Goal: Transaction & Acquisition: Purchase product/service

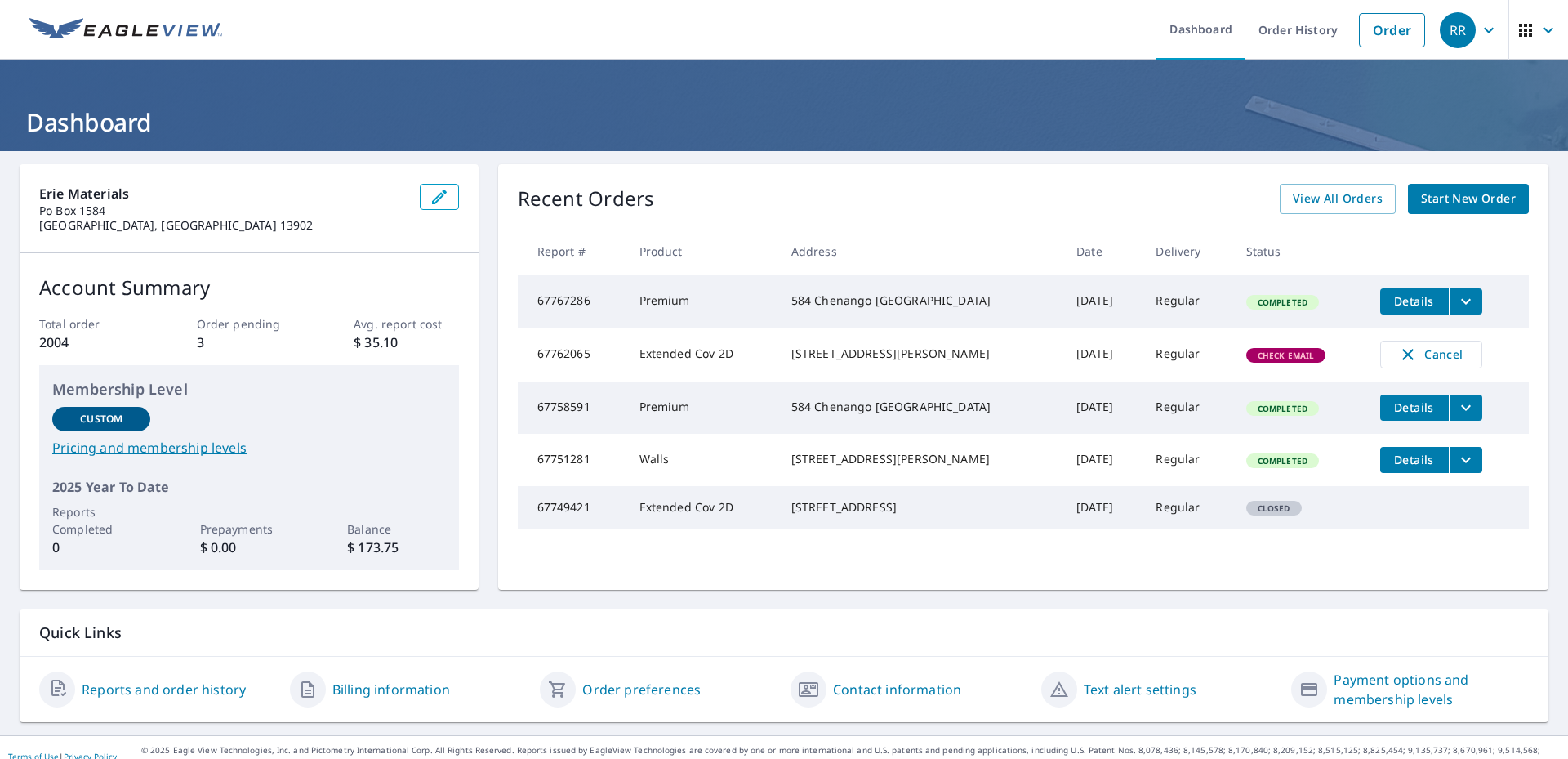
click at [1430, 192] on span "Start New Order" at bounding box center [1468, 199] width 95 height 21
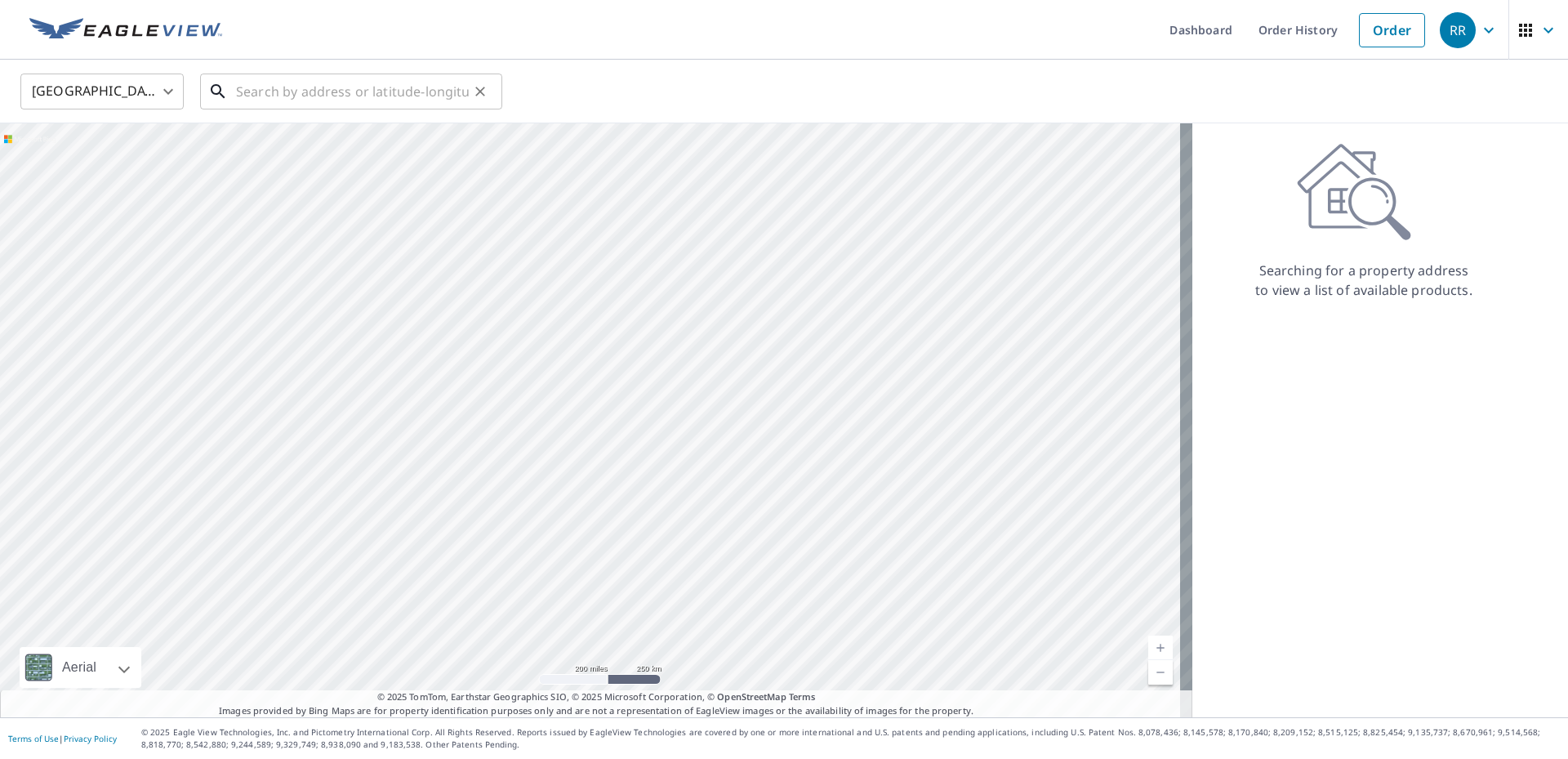
click at [286, 87] on input "text" at bounding box center [352, 92] width 233 height 45
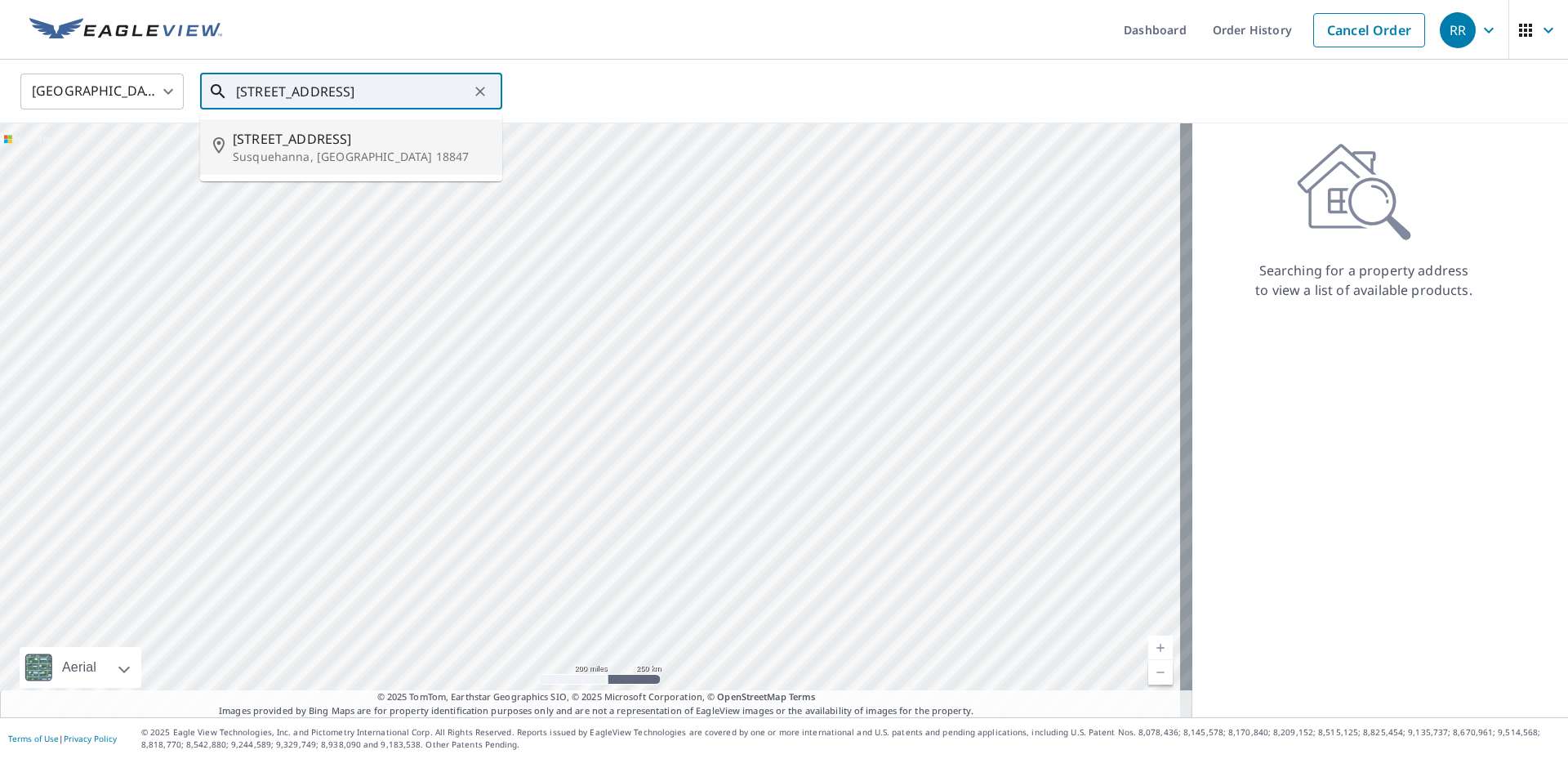
click at [293, 145] on span "[STREET_ADDRESS]" at bounding box center [361, 139] width 256 height 20
type input "[STREET_ADDRESS]"
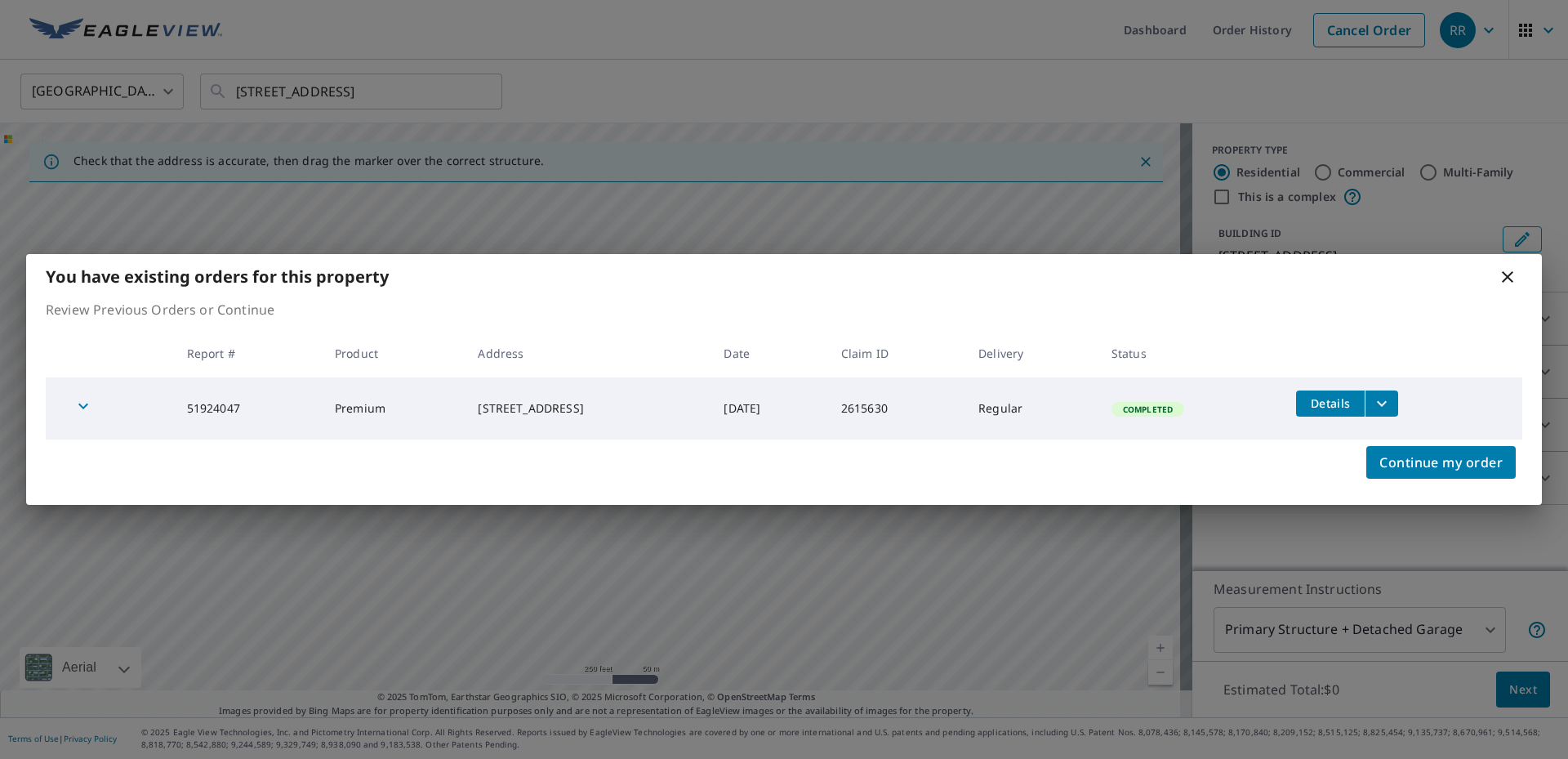
click at [1505, 279] on icon at bounding box center [1507, 277] width 12 height 12
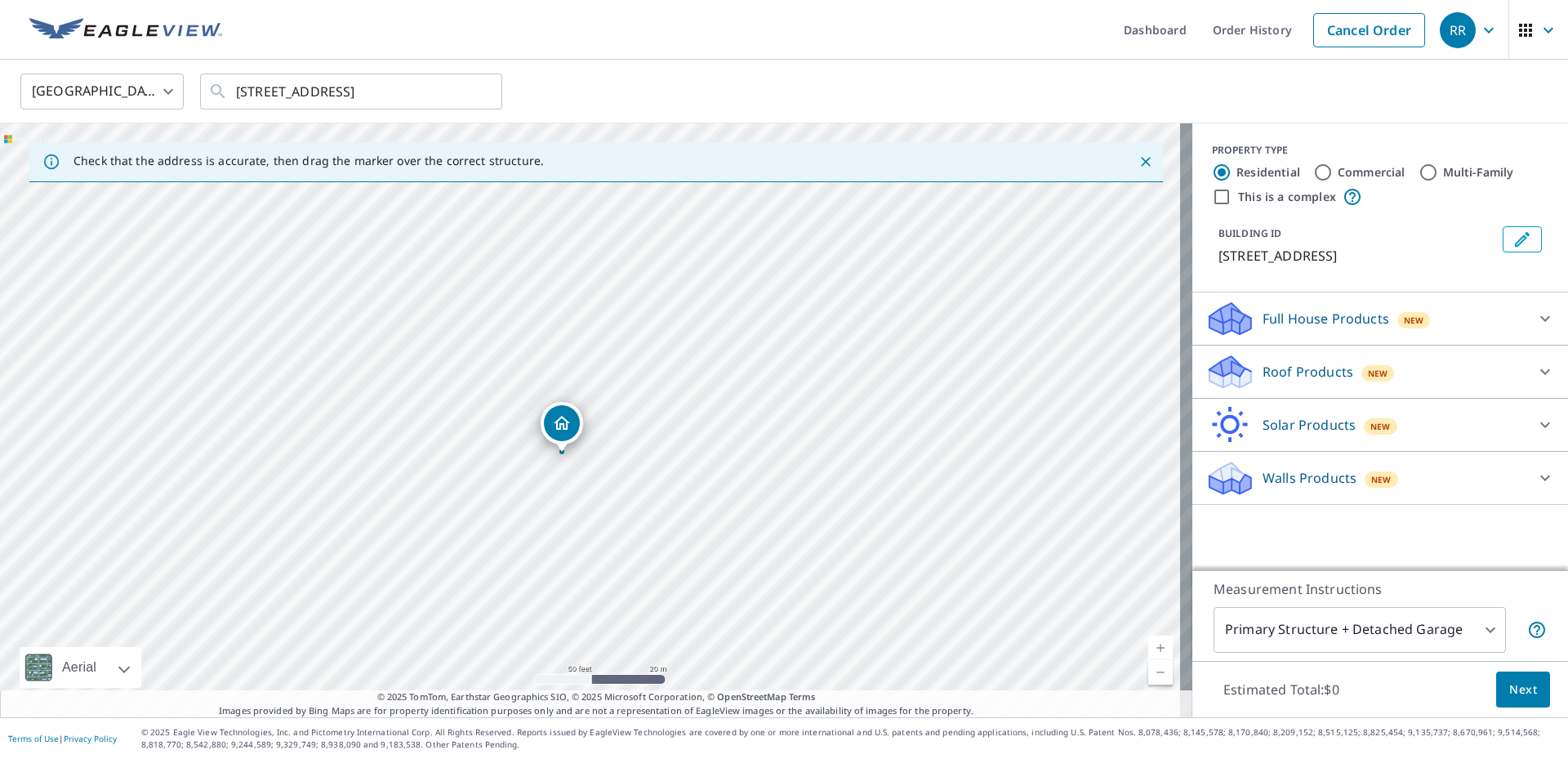
drag, startPoint x: 575, startPoint y: 426, endPoint x: 771, endPoint y: 452, distance: 197.7
click at [771, 452] on div "[STREET_ADDRESS]" at bounding box center [596, 420] width 1193 height 594
drag, startPoint x: 550, startPoint y: 391, endPoint x: 542, endPoint y: 384, distance: 10.6
click at [1535, 369] on icon at bounding box center [1545, 372] width 20 height 20
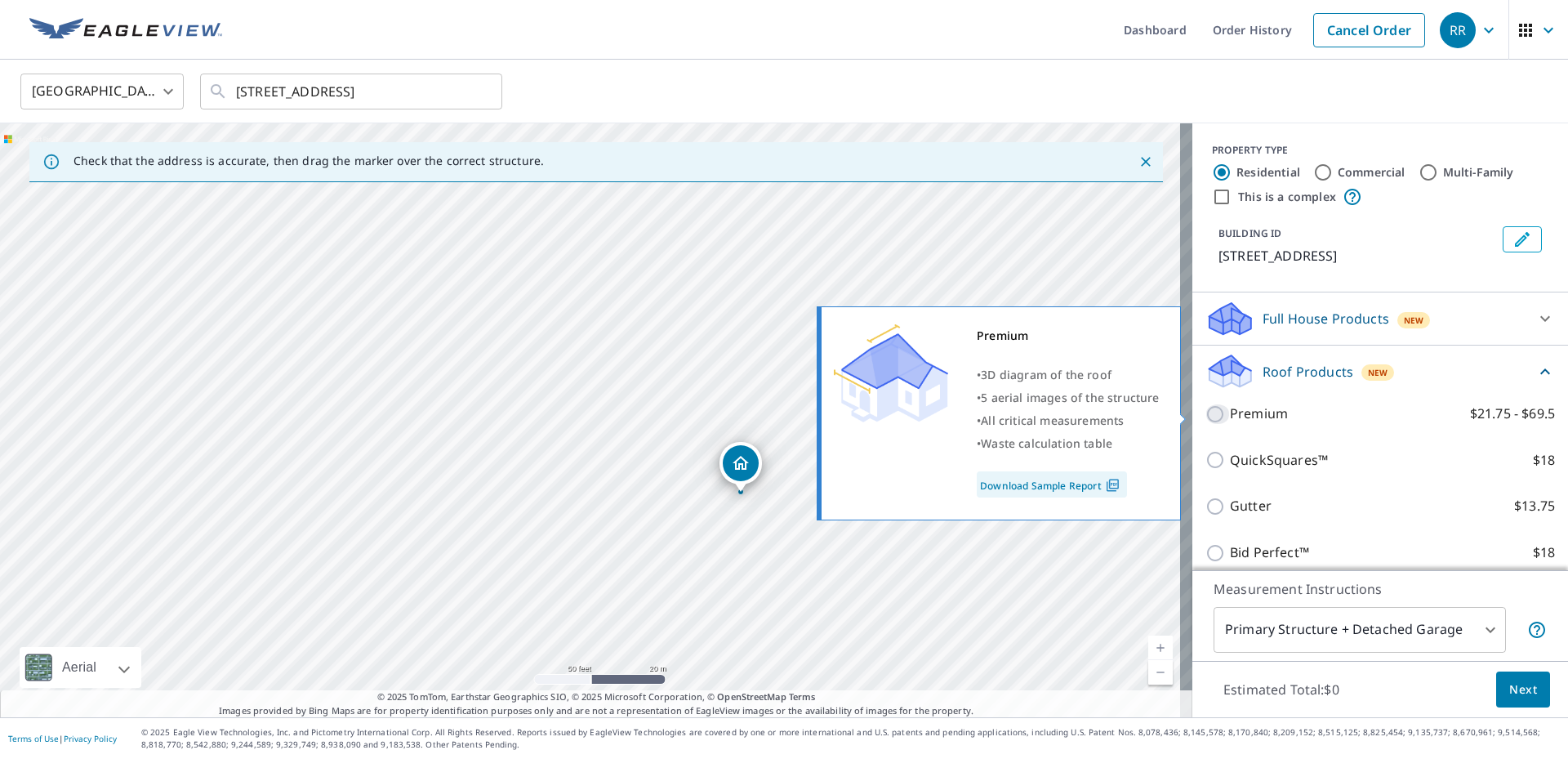
click at [1205, 410] on input "Premium $21.75 - $69.5" at bounding box center [1217, 414] width 24 height 20
checkbox input "true"
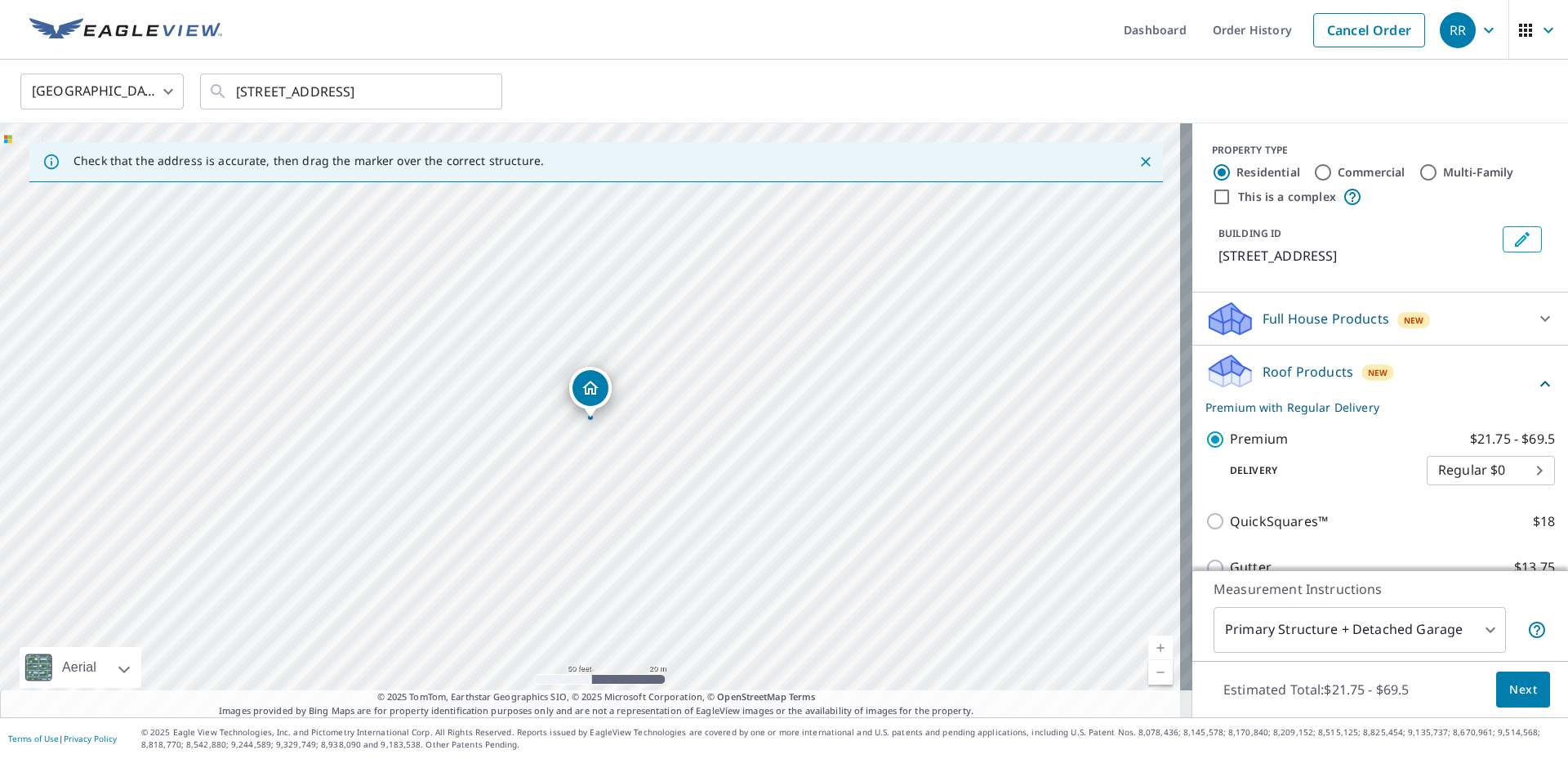
click at [1510, 694] on span "Next" at bounding box center [1524, 690] width 28 height 21
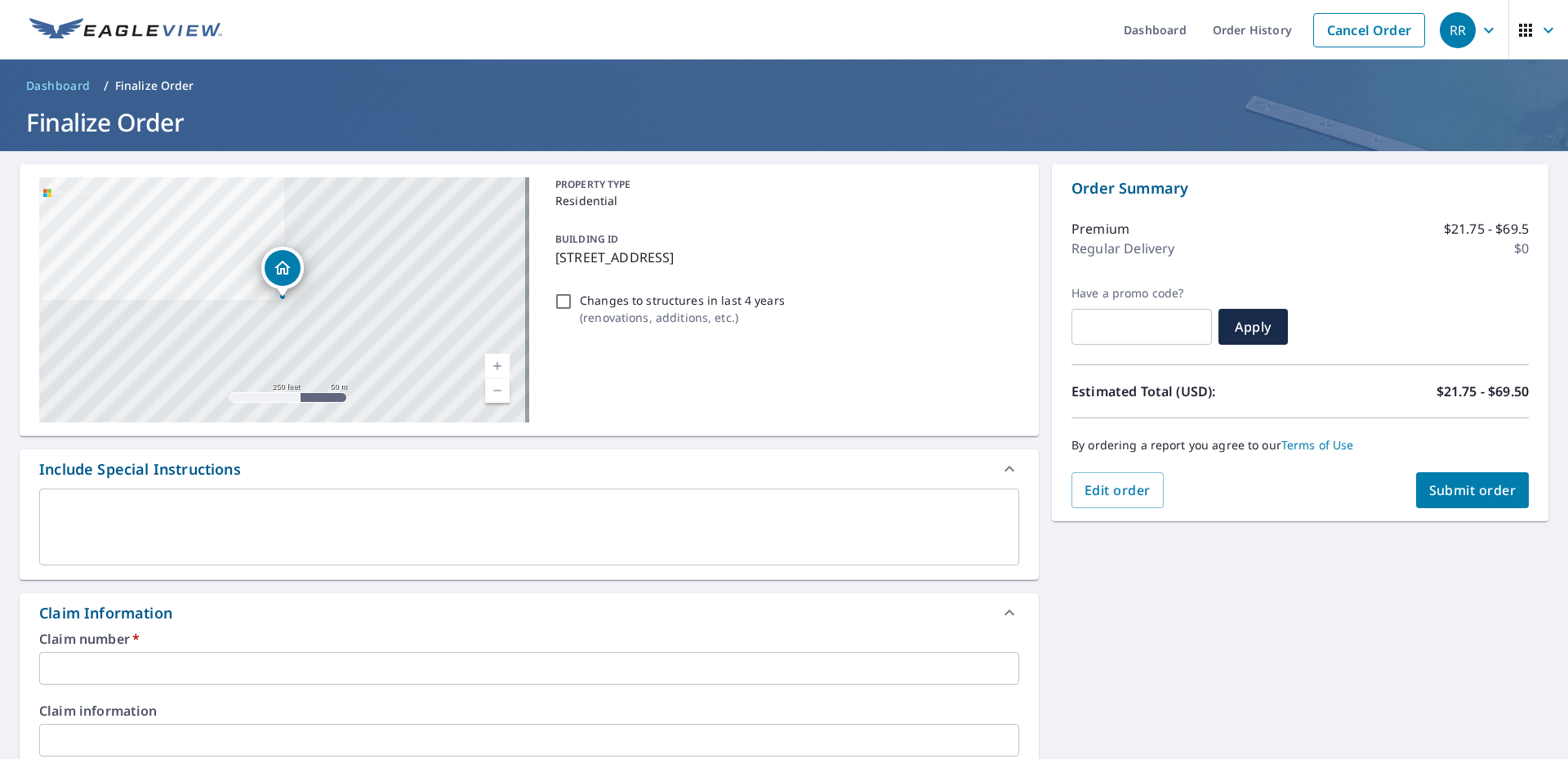
scroll to position [245, 0]
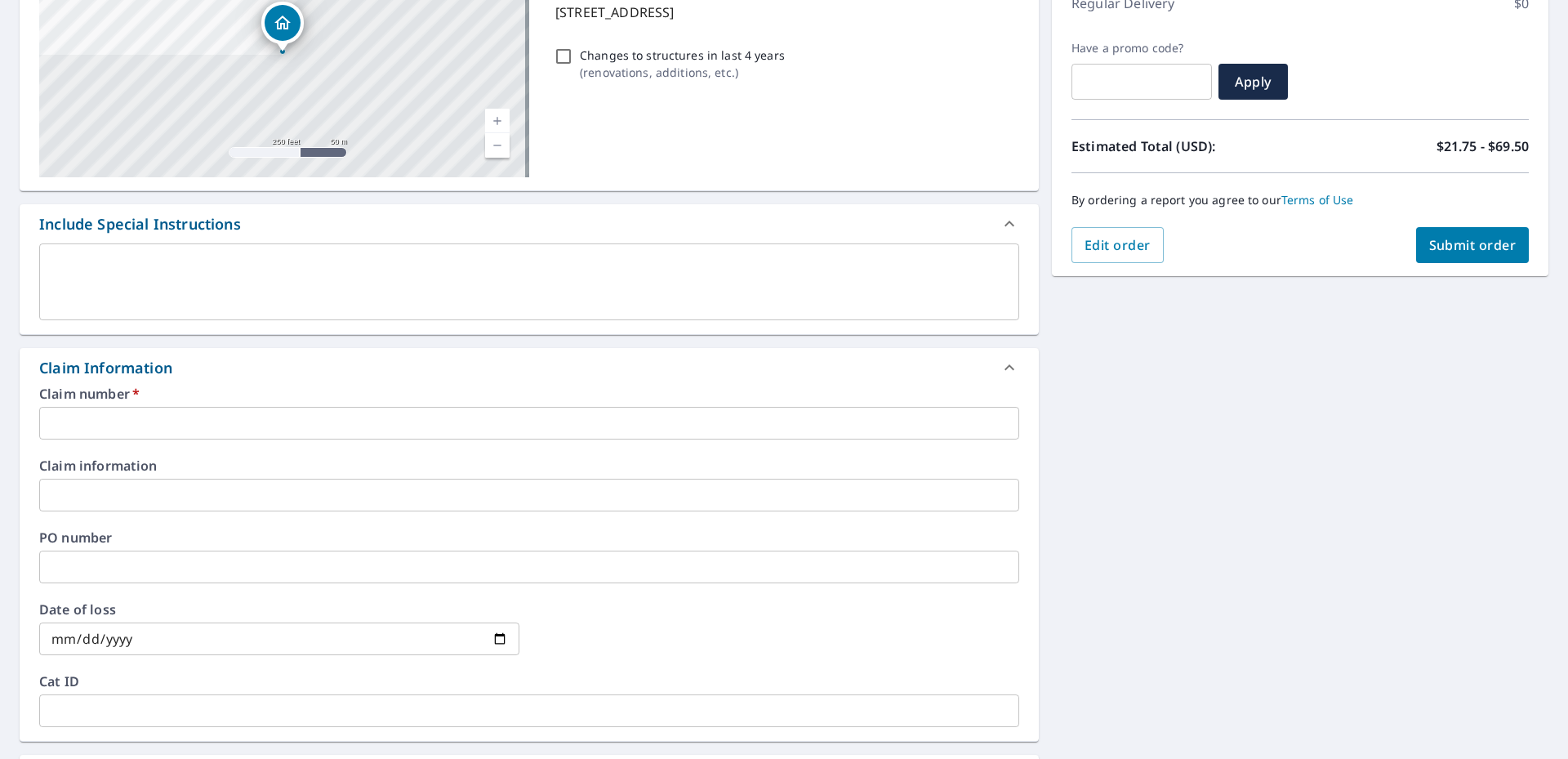
click at [123, 425] on input "text" at bounding box center [529, 423] width 981 height 33
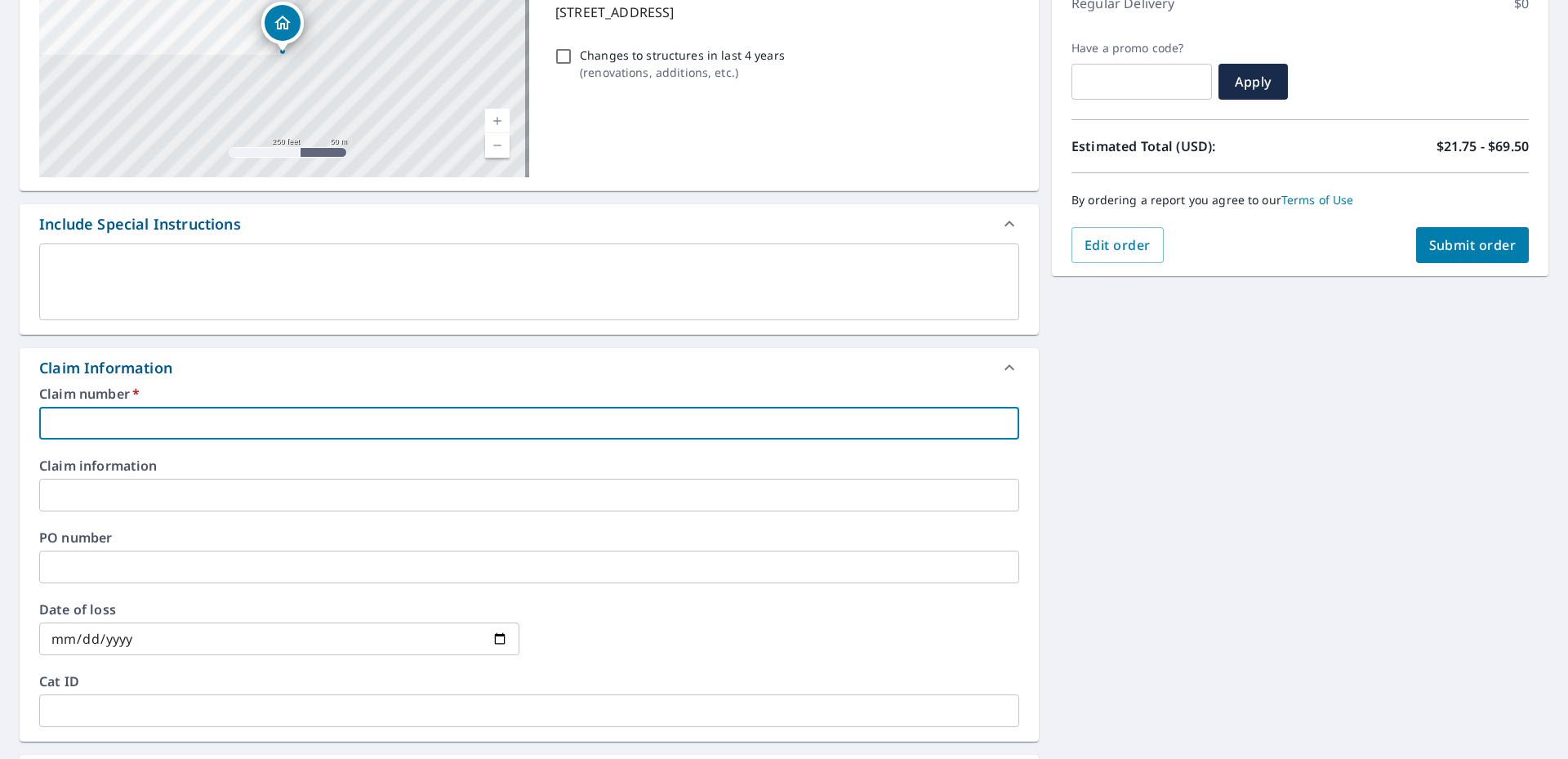
paste input "3601442"
type input "3601442"
checkbox input "true"
type input "3601442"
click at [94, 563] on input "text" at bounding box center [529, 567] width 981 height 33
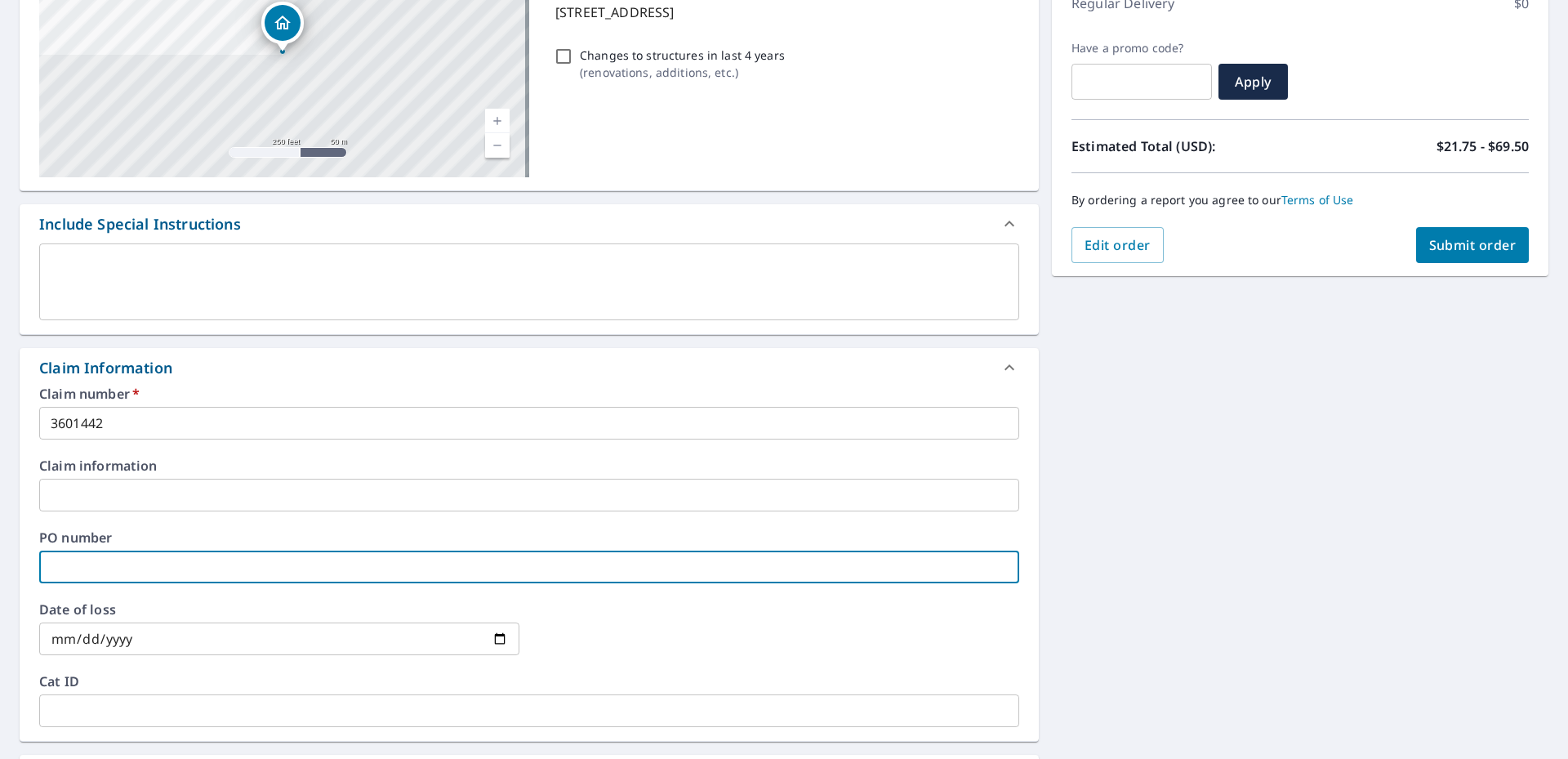
paste input "3601442"
type input "3601442"
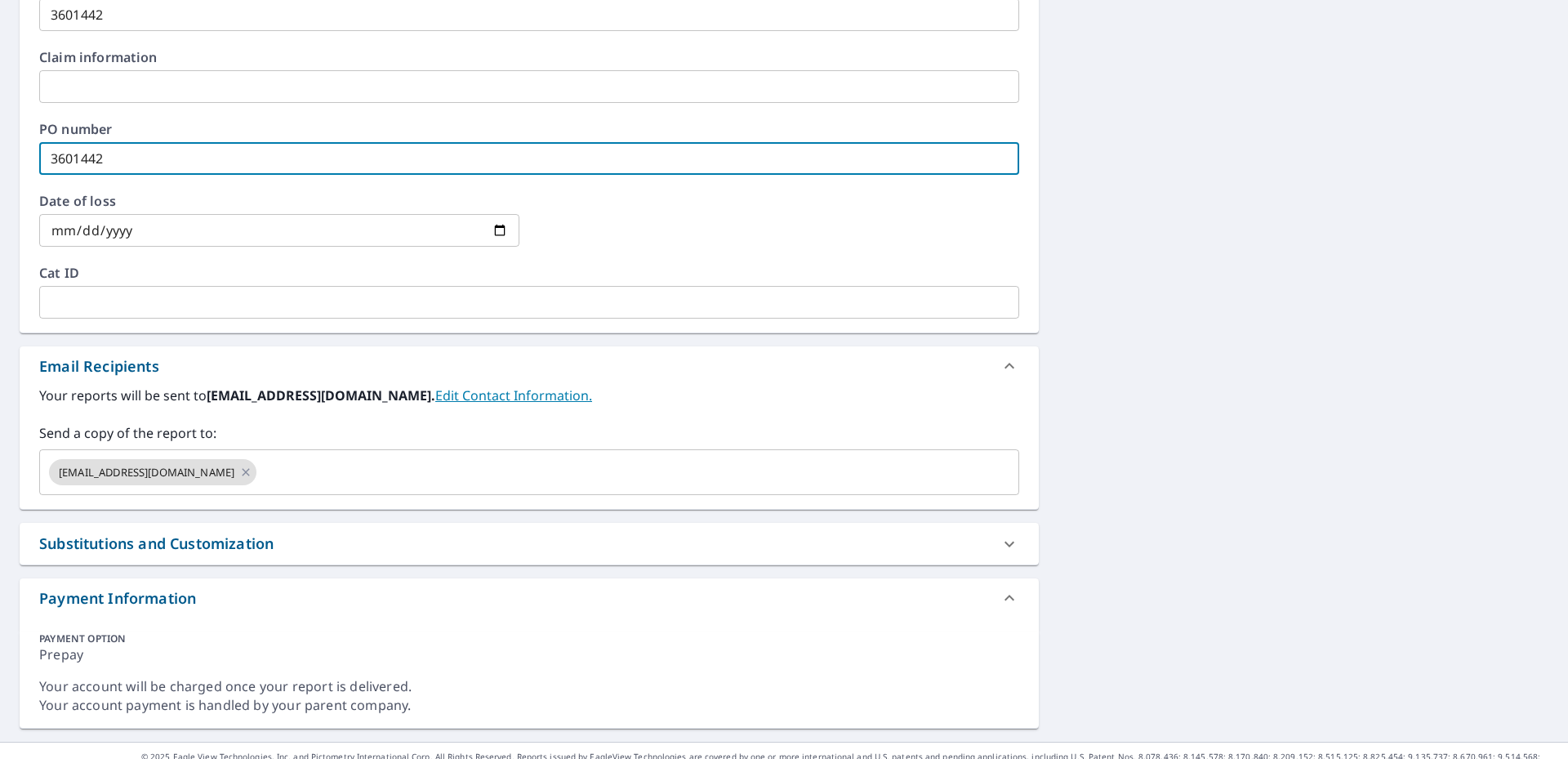
scroll to position [678, 0]
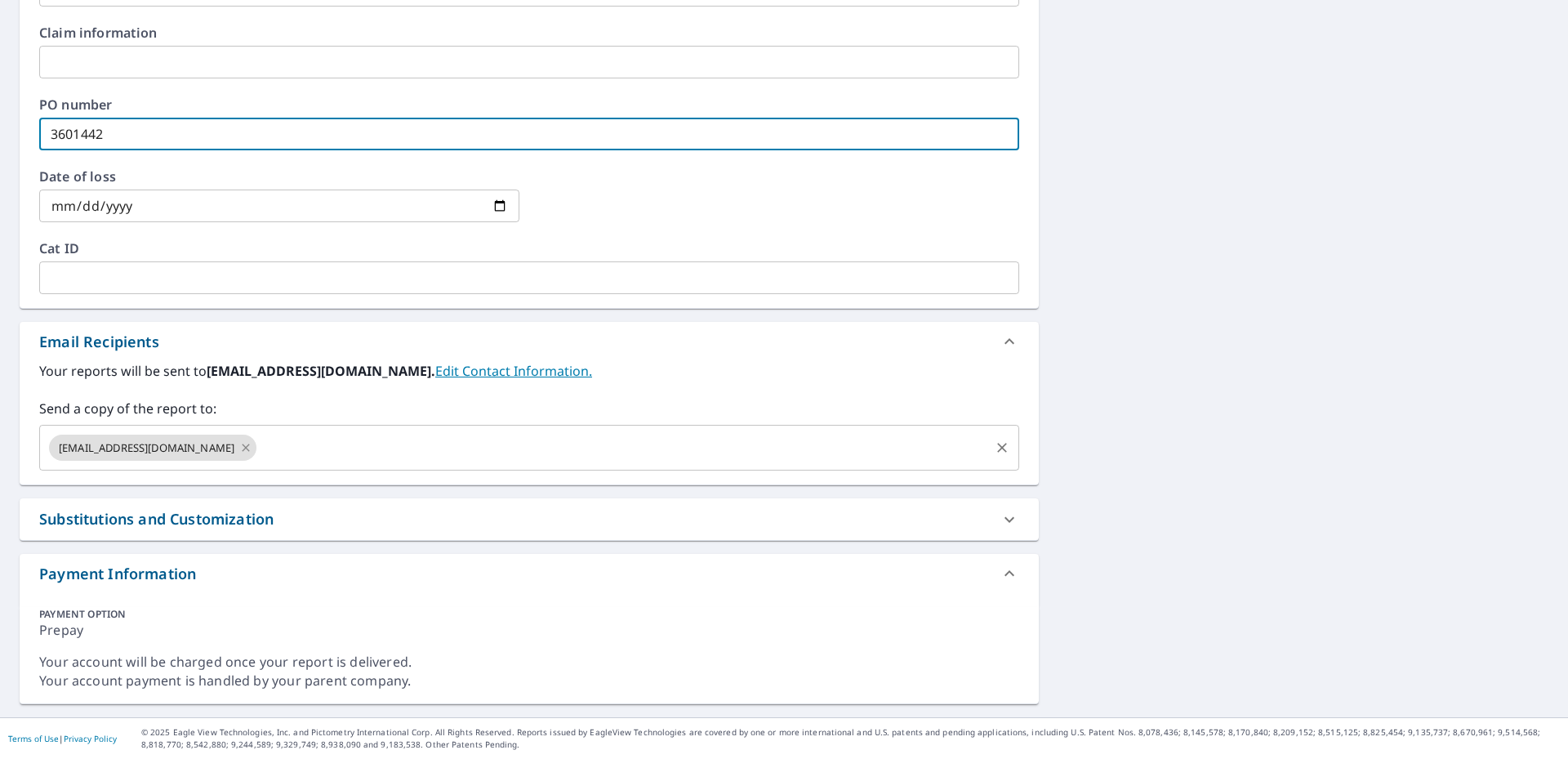
click at [243, 450] on icon at bounding box center [247, 447] width 7 height 7
checkbox input "true"
type input "3601442"
click at [212, 450] on input "text" at bounding box center [517, 448] width 941 height 31
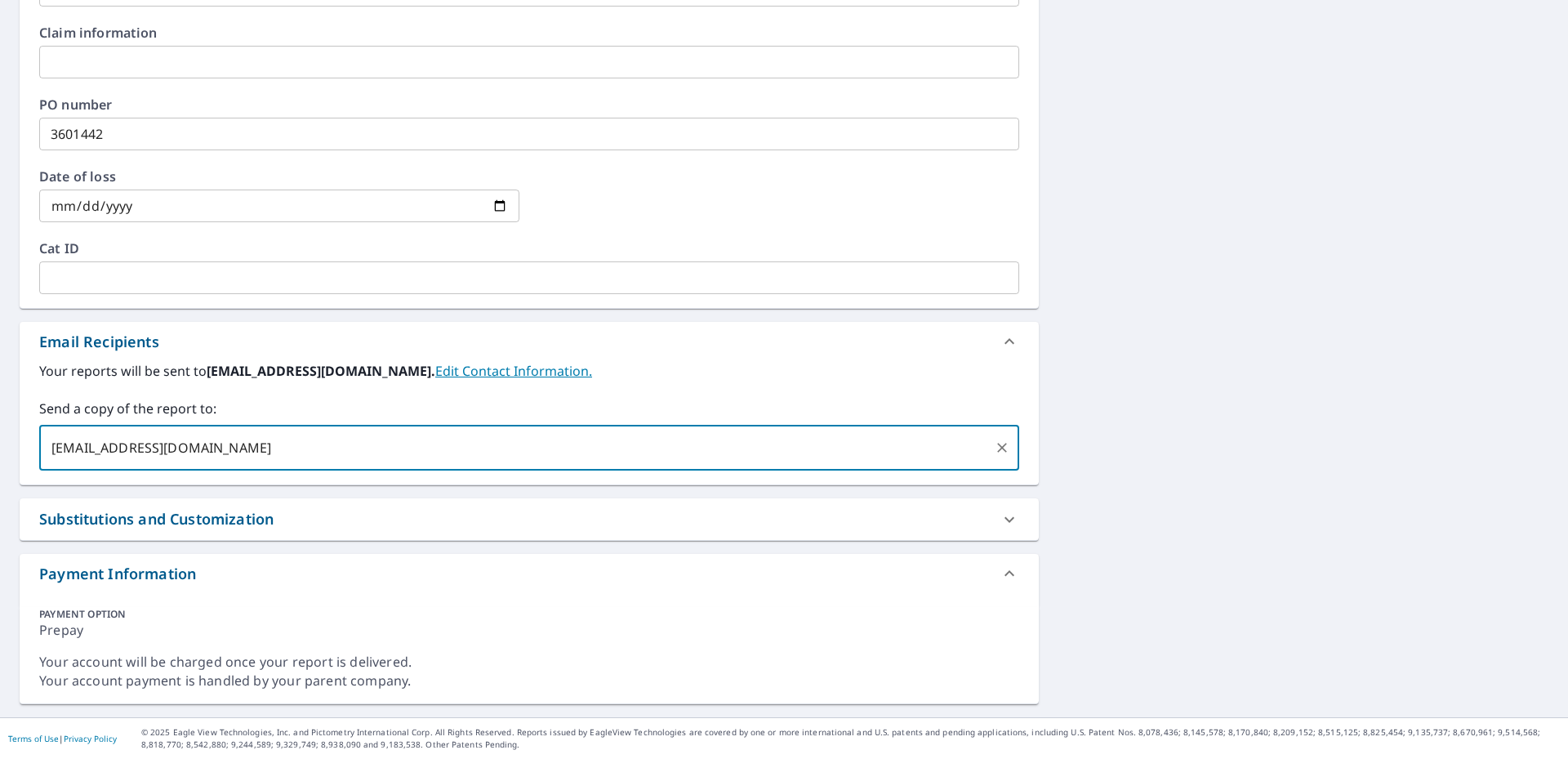
type input "[EMAIL_ADDRESS][DOMAIN_NAME]"
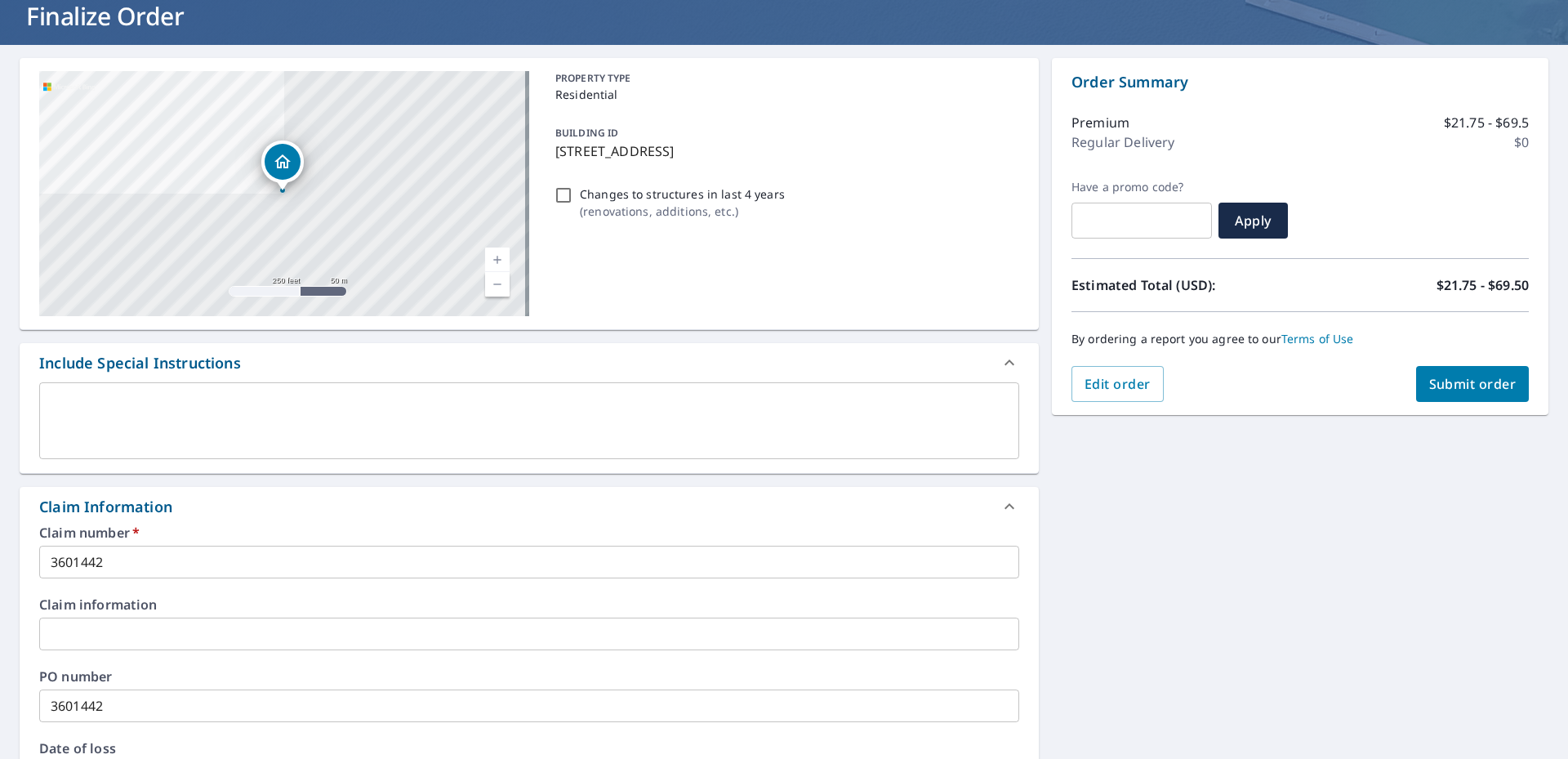
scroll to position [24, 0]
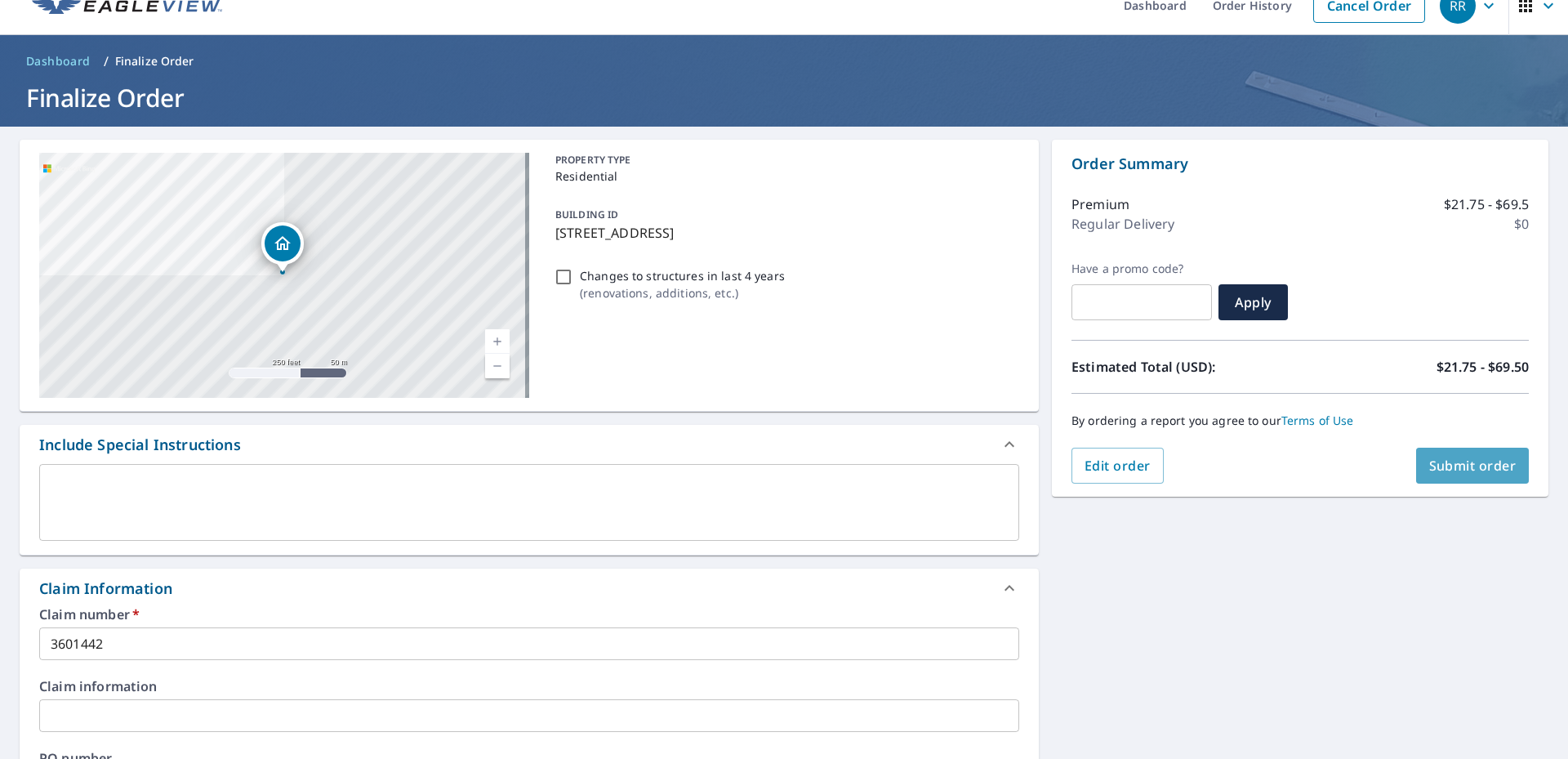
click at [1444, 459] on span "Submit order" at bounding box center [1473, 466] width 87 height 18
checkbox input "true"
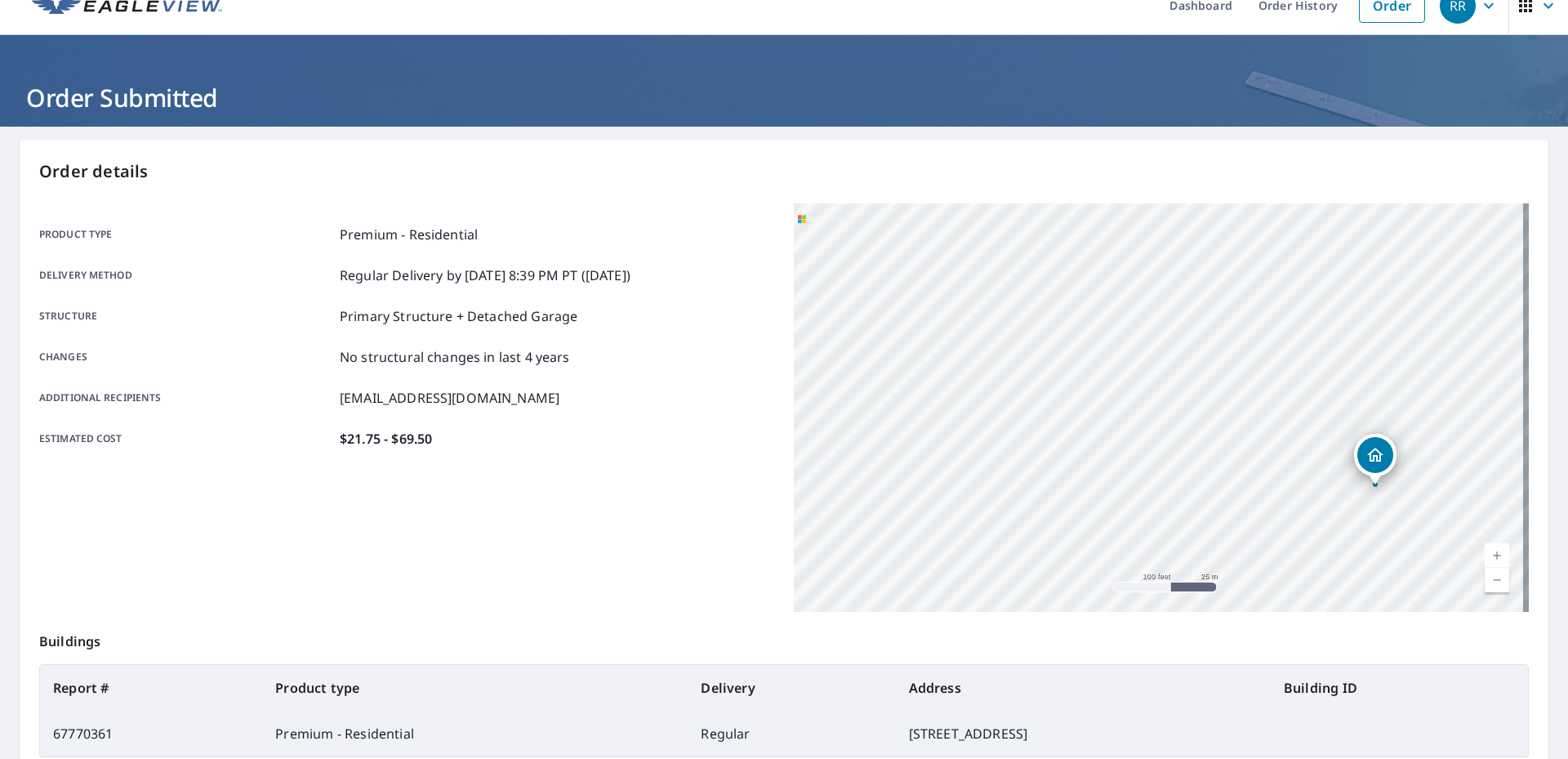
scroll to position [203, 0]
